Goal: Use online tool/utility: Use online tool/utility

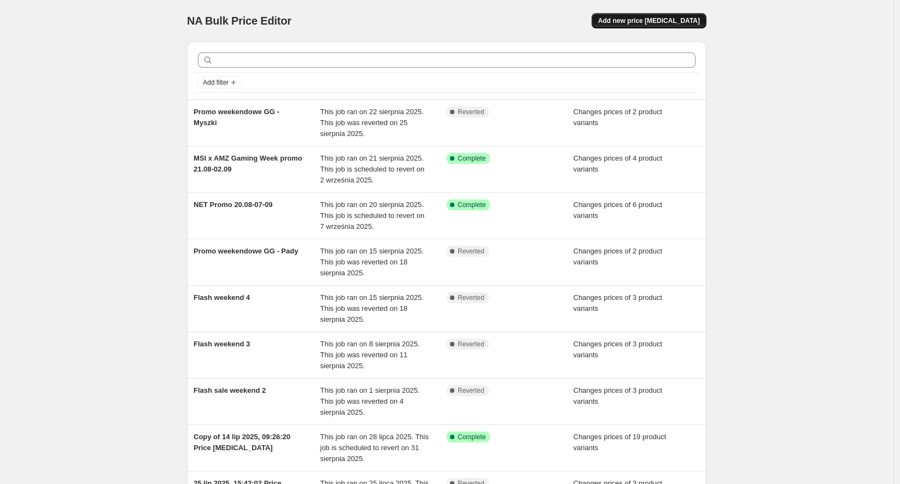
click at [661, 25] on button "Add new price [MEDICAL_DATA]" at bounding box center [649, 20] width 115 height 15
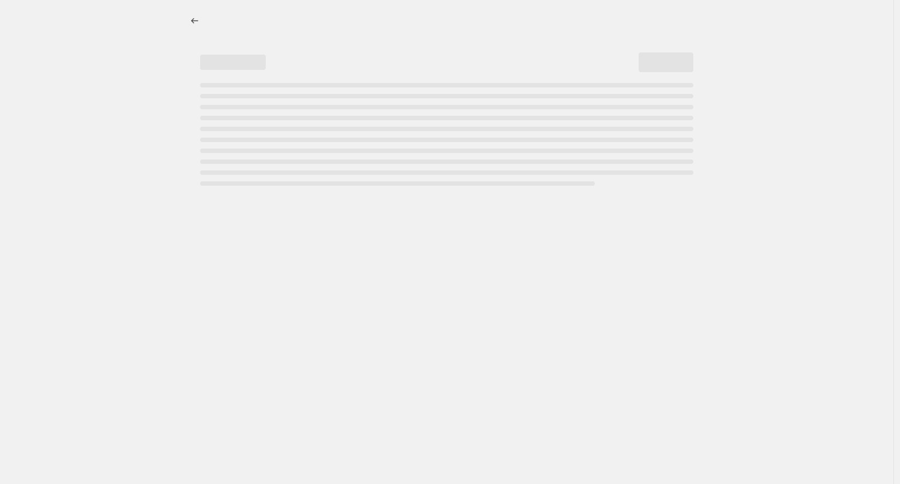
select select "percentage"
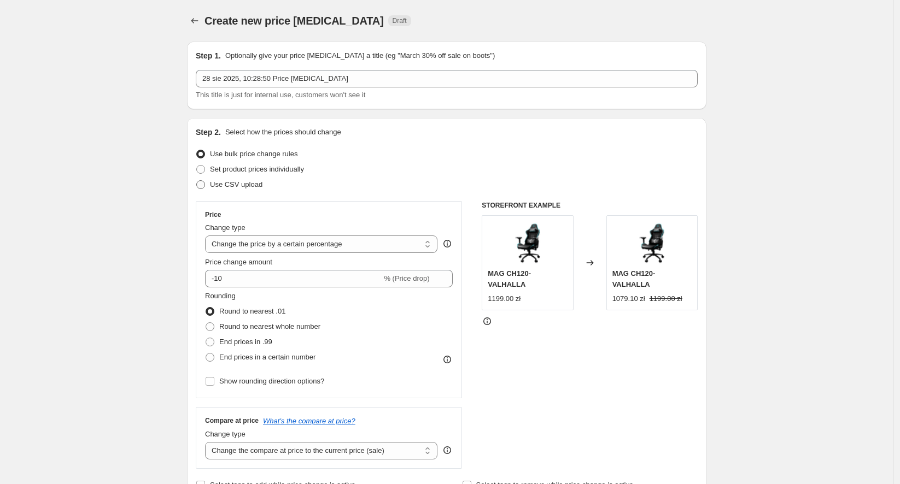
click at [244, 183] on span "Use CSV upload" at bounding box center [236, 184] width 52 height 8
click at [197, 181] on input "Use CSV upload" at bounding box center [196, 180] width 1 height 1
radio input "true"
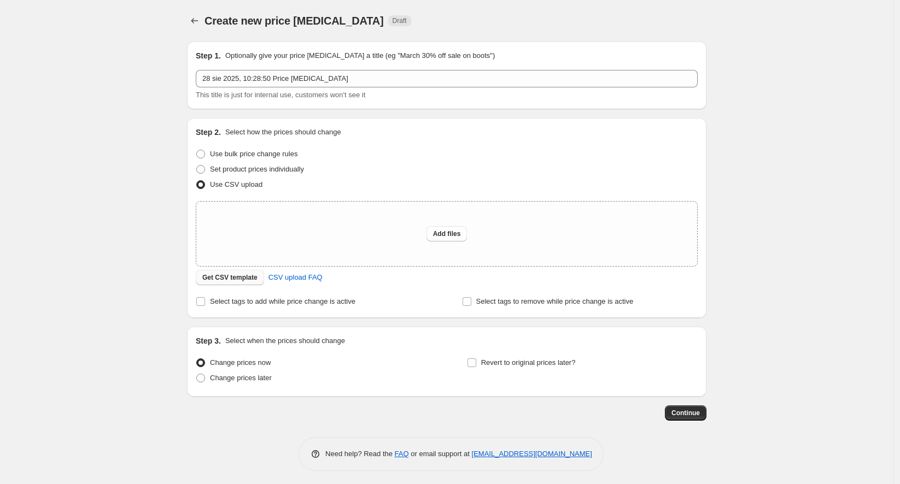
click at [241, 276] on span "Get CSV template" at bounding box center [229, 277] width 55 height 9
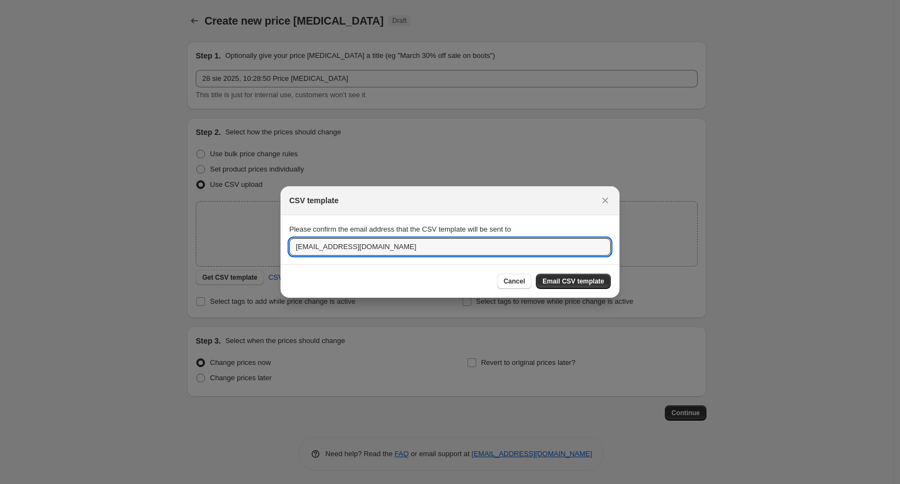
drag, startPoint x: 394, startPoint y: 248, endPoint x: 235, endPoint y: 249, distance: 159.1
click at [235, 484] on div "CSV template Please confirm the email address that the CSV template will be sen…" at bounding box center [450, 488] width 900 height 0
type input "[EMAIL_ADDRESS][DOMAIN_NAME]"
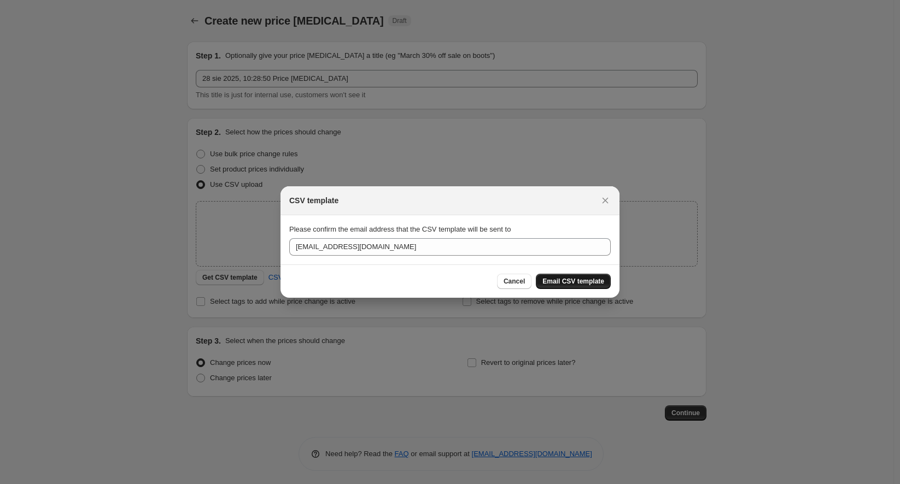
click at [558, 279] on span "Email CSV template" at bounding box center [573, 281] width 62 height 9
